Goal: Task Accomplishment & Management: Complete application form

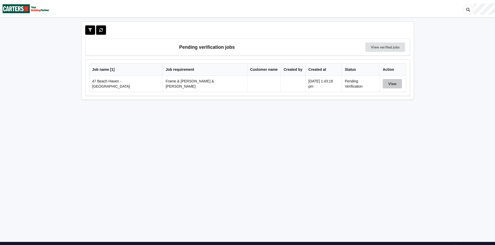
click at [389, 80] on button "View" at bounding box center [391, 83] width 19 height 9
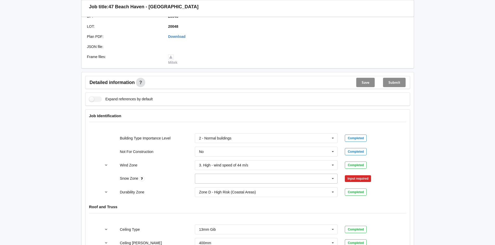
scroll to position [156, 0]
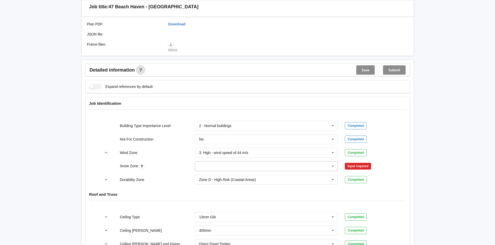
drag, startPoint x: 319, startPoint y: 164, endPoint x: 316, endPoint y: 164, distance: 2.6
click at [319, 163] on input "text" at bounding box center [266, 166] width 142 height 9
click at [226, 171] on div "N0" at bounding box center [266, 176] width 142 height 10
click at [359, 163] on button "Confirm input" at bounding box center [360, 166] width 31 height 9
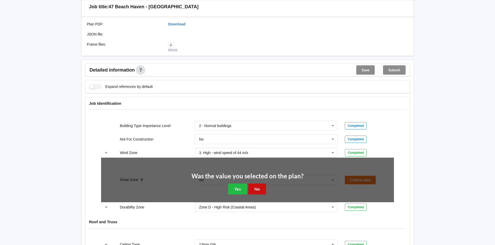
click at [256, 184] on button "No" at bounding box center [257, 189] width 18 height 11
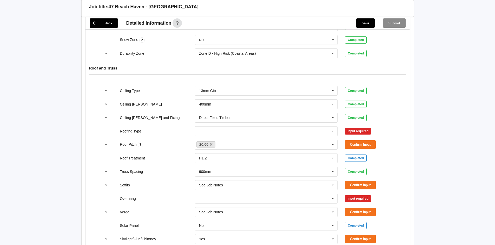
scroll to position [286, 0]
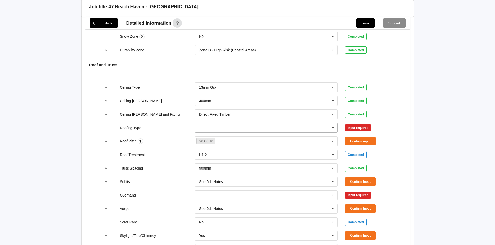
click at [300, 123] on input "text" at bounding box center [266, 127] width 142 height 9
click at [219, 134] on div "1. [GEOGRAPHIC_DATA]" at bounding box center [266, 138] width 142 height 10
click at [368, 125] on button "Confirm input" at bounding box center [360, 128] width 31 height 9
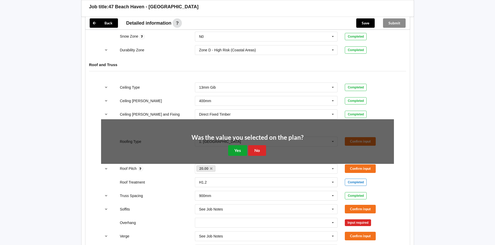
click at [236, 147] on button "Yes" at bounding box center [237, 150] width 19 height 11
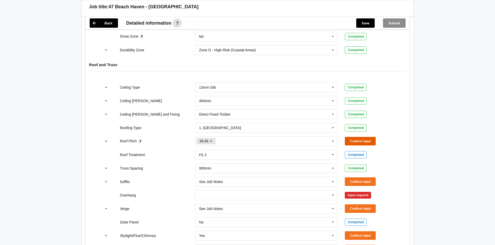
click at [367, 138] on button "Confirm input" at bounding box center [360, 141] width 31 height 9
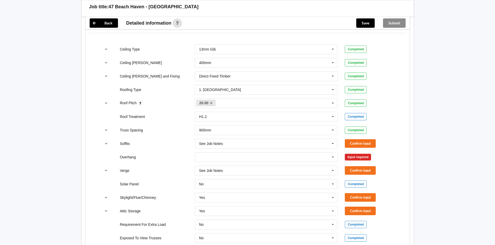
scroll to position [338, 0]
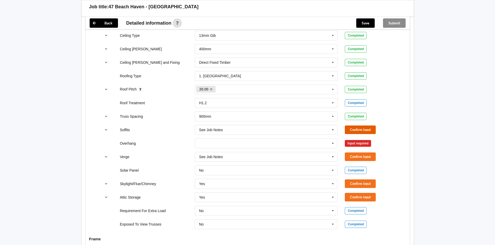
click at [361, 126] on button "Confirm input" at bounding box center [360, 130] width 31 height 9
click at [328, 139] on input "text" at bounding box center [266, 143] width 142 height 9
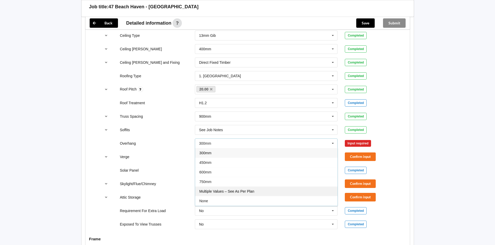
click at [258, 187] on div "Multiple Values – See As Per Plan" at bounding box center [266, 192] width 142 height 10
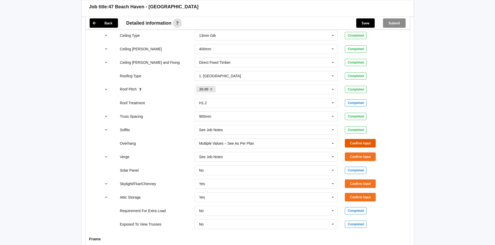
click at [365, 141] on button "Confirm input" at bounding box center [360, 143] width 31 height 9
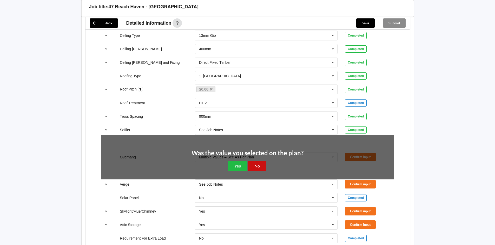
click at [252, 161] on button "No" at bounding box center [257, 166] width 18 height 11
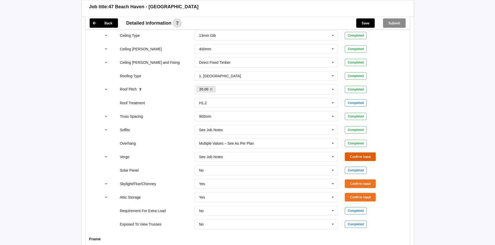
click at [366, 156] on button "Confirm input" at bounding box center [360, 157] width 31 height 9
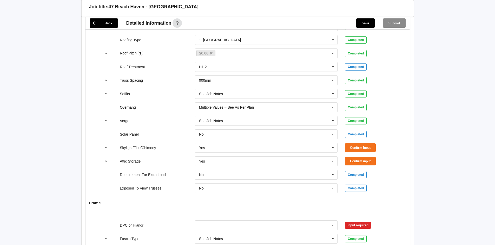
scroll to position [389, 0]
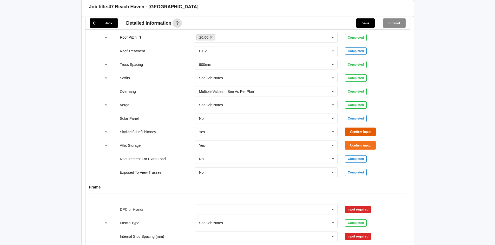
click at [363, 128] on button "Confirm input" at bounding box center [360, 132] width 31 height 9
click at [359, 141] on button "Confirm input" at bounding box center [360, 145] width 31 height 9
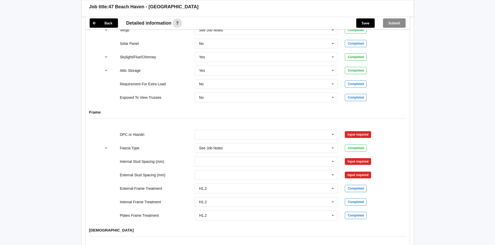
scroll to position [467, 0]
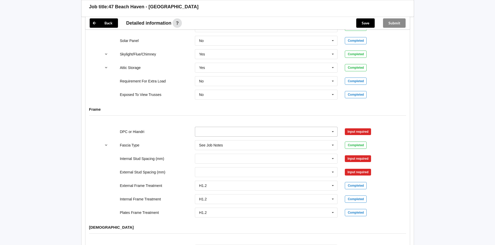
click at [314, 130] on input "text" at bounding box center [266, 131] width 142 height 9
click at [236, 137] on div "DPC Fitted" at bounding box center [266, 142] width 142 height 10
click at [355, 127] on button "Confirm input" at bounding box center [360, 131] width 31 height 9
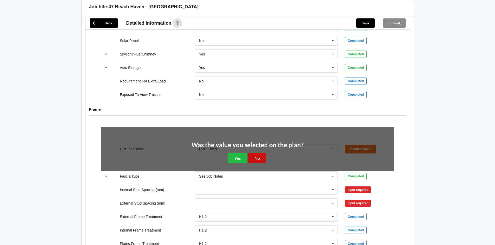
click at [262, 153] on button "No" at bounding box center [257, 158] width 18 height 11
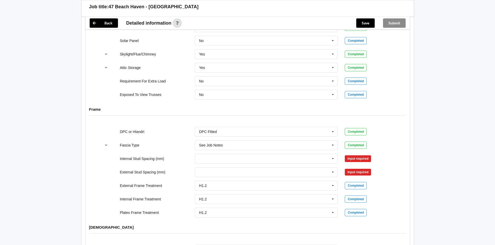
click at [322, 164] on div "300 400 450 500 600 800 Multiple Values – See As Per Plan None See Job Notes" at bounding box center [266, 172] width 150 height 17
click at [332, 164] on div "300 400 450 500 600 800 Multiple Values – See As Per Plan None See Job Notes" at bounding box center [266, 172] width 150 height 17
click at [330, 157] on icon at bounding box center [333, 159] width 8 height 10
click at [230, 202] on div "600" at bounding box center [266, 207] width 142 height 10
click at [333, 168] on icon at bounding box center [333, 173] width 8 height 10
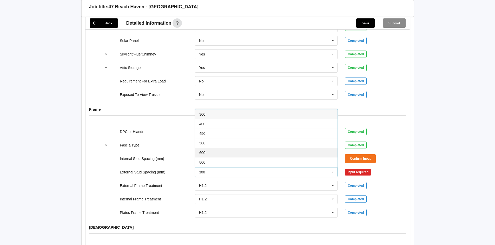
click at [210, 148] on div "600" at bounding box center [266, 153] width 142 height 10
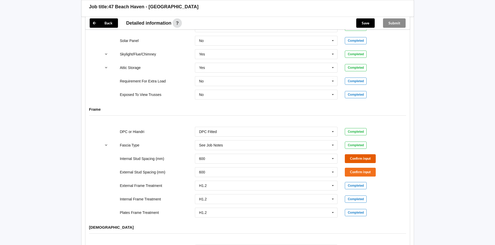
click at [360, 154] on button "Confirm input" at bounding box center [360, 158] width 31 height 9
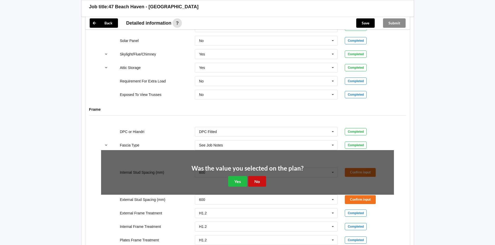
click at [264, 176] on button "No" at bounding box center [257, 181] width 18 height 11
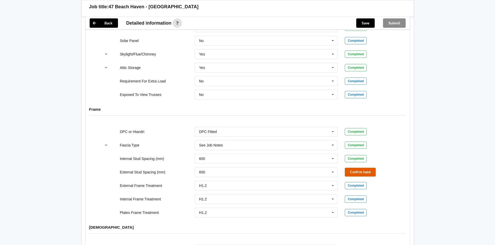
click at [358, 169] on button "Confirm input" at bounding box center [360, 172] width 31 height 9
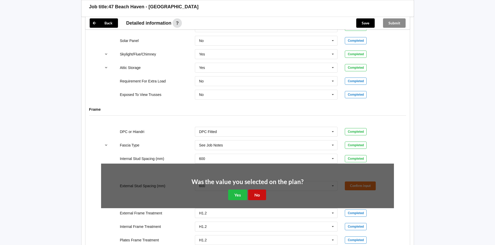
click at [255, 190] on button "No" at bounding box center [257, 195] width 18 height 11
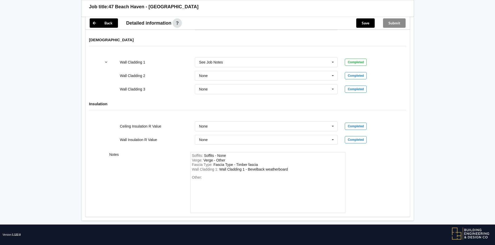
scroll to position [655, 0]
click at [354, 25] on div "Save" at bounding box center [365, 23] width 27 height 12
click at [358, 22] on button "Save" at bounding box center [365, 22] width 18 height 9
click at [396, 21] on button "Submit" at bounding box center [394, 22] width 23 height 9
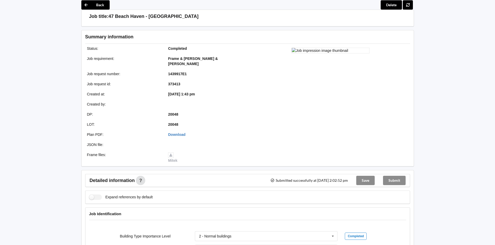
scroll to position [0, 0]
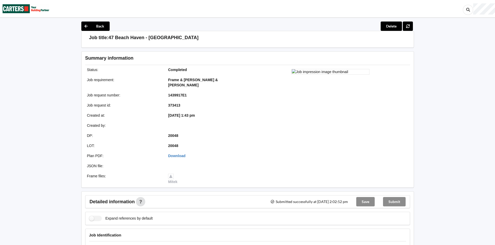
click at [397, 198] on div "Submit" at bounding box center [394, 202] width 31 height 12
